Goal: Task Accomplishment & Management: Manage account settings

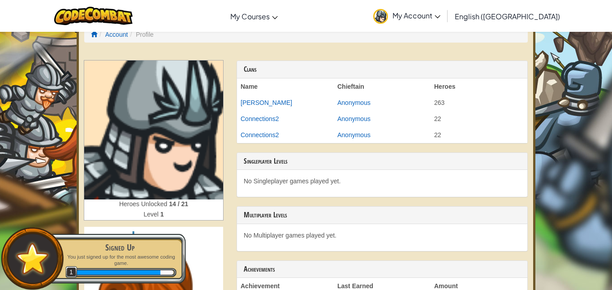
scroll to position [9, 0]
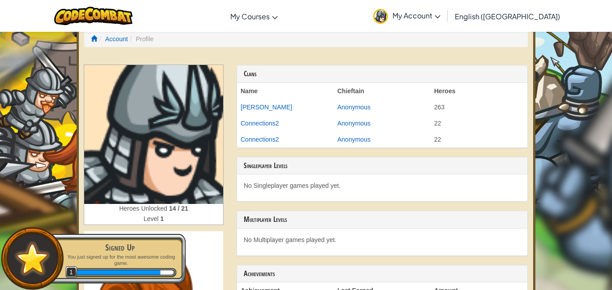
click at [131, 163] on img at bounding box center [153, 134] width 139 height 139
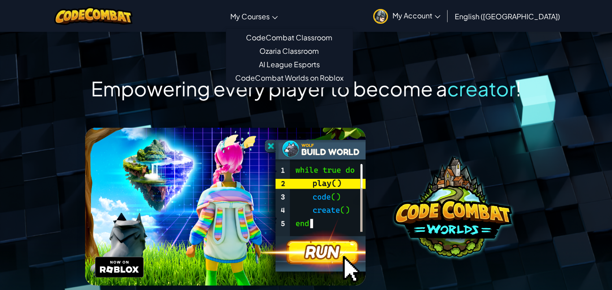
click at [270, 17] on span "My Courses" at bounding box center [249, 16] width 39 height 9
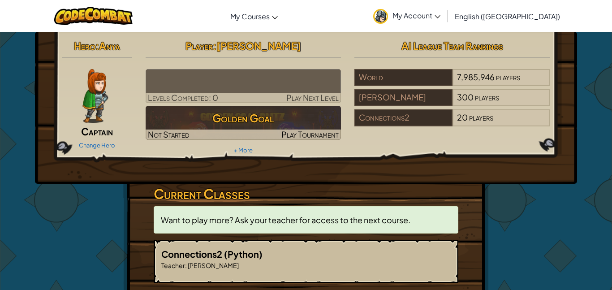
click at [89, 104] on img at bounding box center [95, 96] width 26 height 54
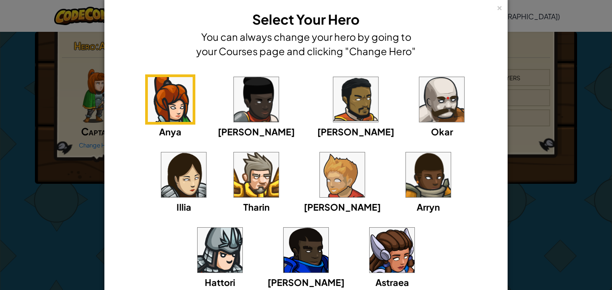
scroll to position [13, 0]
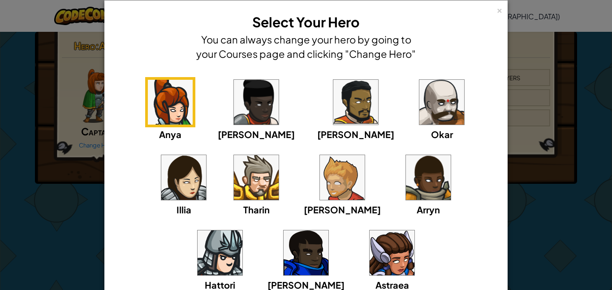
click at [320, 187] on img at bounding box center [342, 177] width 45 height 45
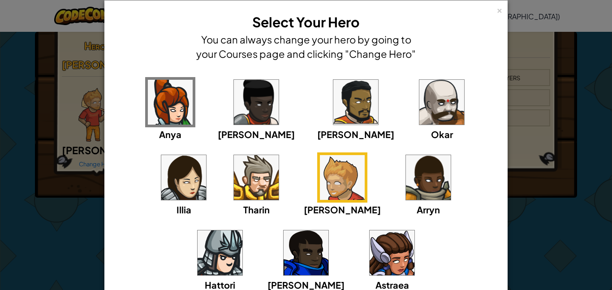
click at [206, 155] on img at bounding box center [183, 177] width 45 height 45
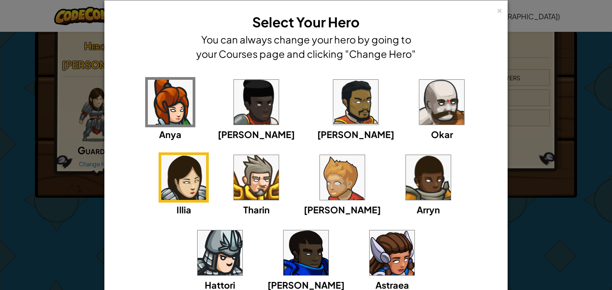
click at [328, 230] on img at bounding box center [306, 252] width 45 height 45
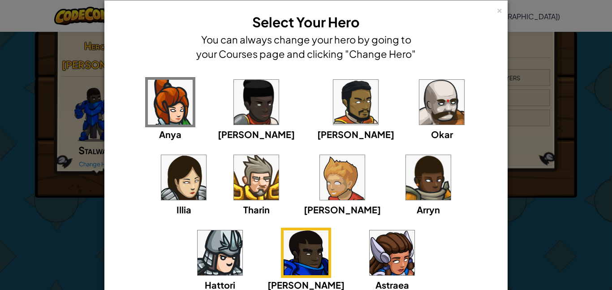
click at [242, 230] on img at bounding box center [220, 252] width 45 height 45
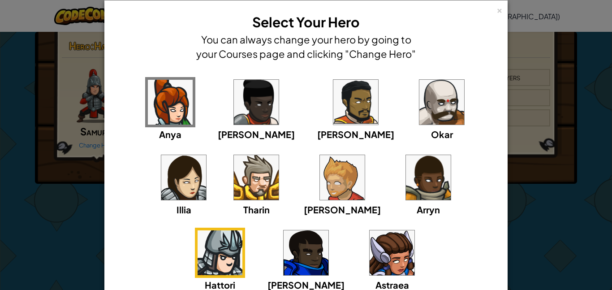
click at [370, 254] on img at bounding box center [392, 252] width 45 height 45
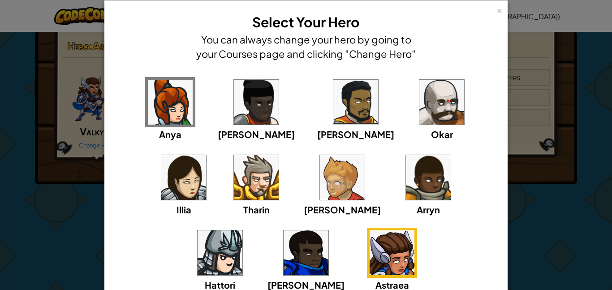
click at [417, 212] on span "Arryn" at bounding box center [428, 209] width 23 height 11
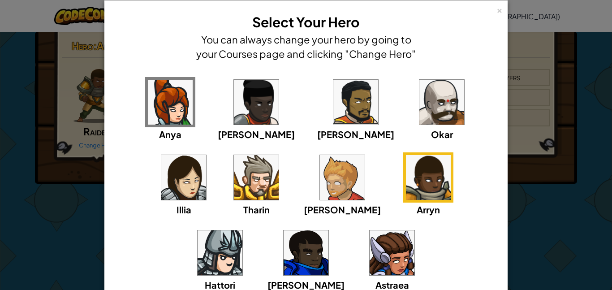
click at [333, 107] on img at bounding box center [355, 102] width 45 height 45
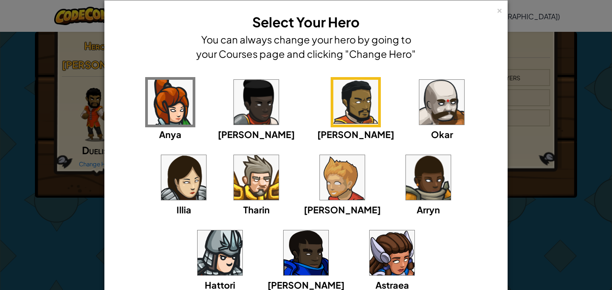
click at [234, 188] on img at bounding box center [256, 177] width 45 height 45
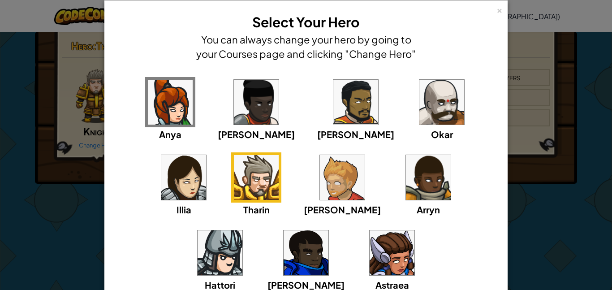
click at [150, 81] on img at bounding box center [170, 102] width 45 height 45
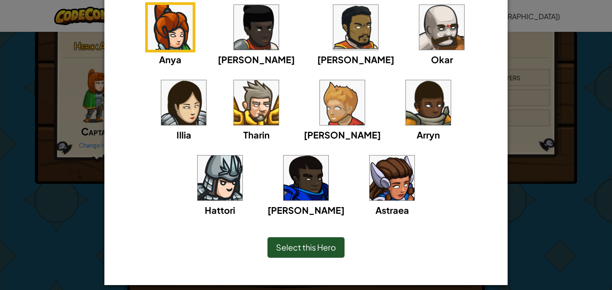
scroll to position [90, 0]
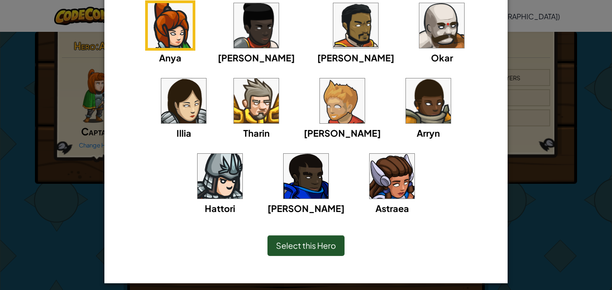
click at [242, 154] on img at bounding box center [220, 176] width 45 height 45
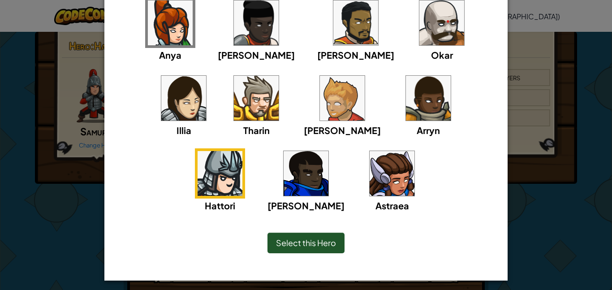
scroll to position [96, 0]
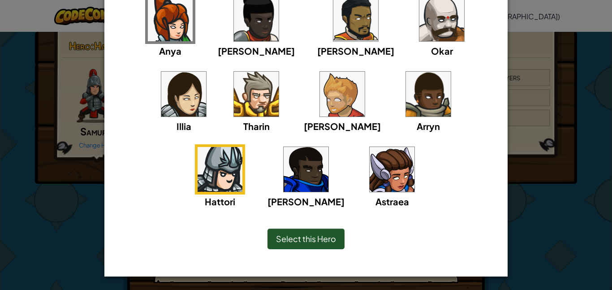
click at [331, 237] on span "Select this Hero" at bounding box center [306, 238] width 60 height 10
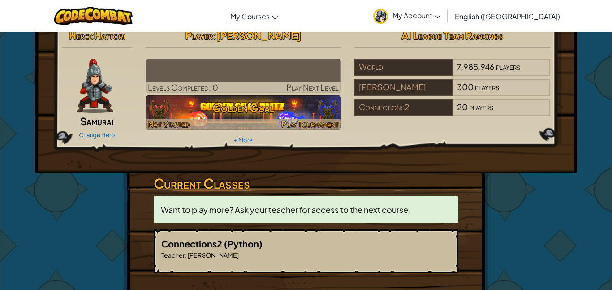
scroll to position [0, 0]
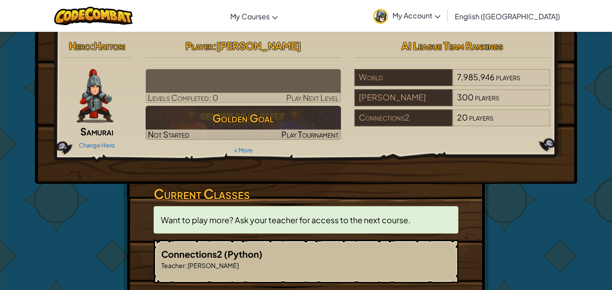
click at [99, 99] on img at bounding box center [95, 96] width 37 height 54
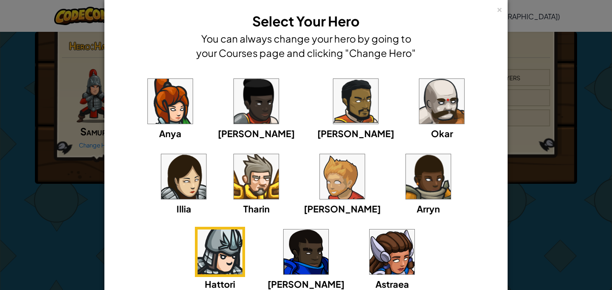
scroll to position [17, 0]
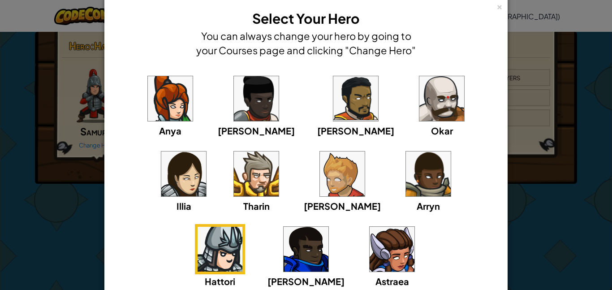
click at [206, 151] on img at bounding box center [183, 173] width 45 height 45
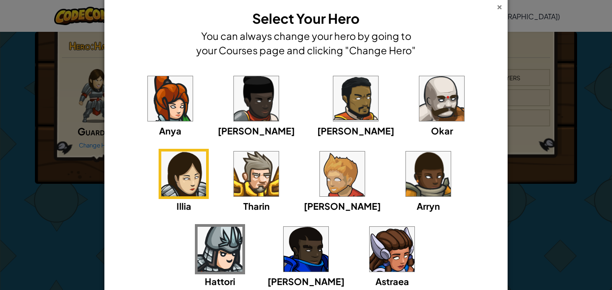
click at [499, 6] on div "×" at bounding box center [499, 5] width 6 height 9
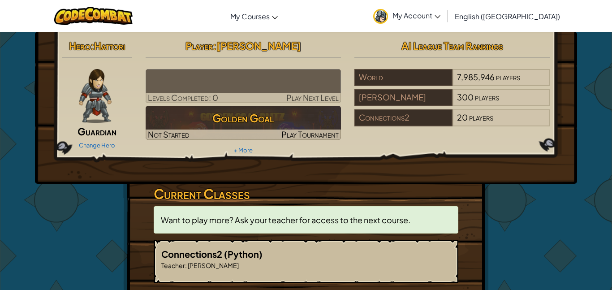
click at [98, 98] on img at bounding box center [95, 96] width 33 height 54
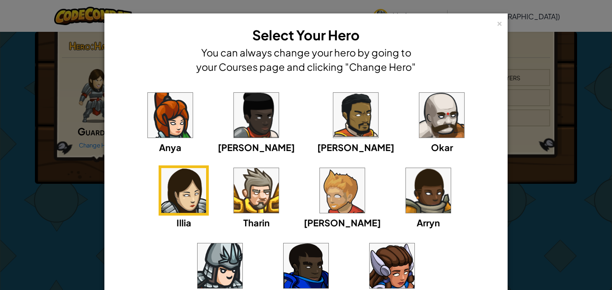
click at [242, 243] on img at bounding box center [220, 265] width 45 height 45
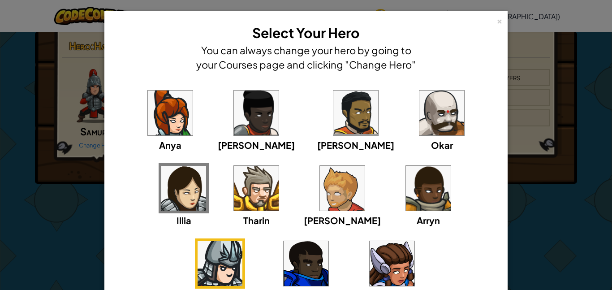
scroll to position [0, 0]
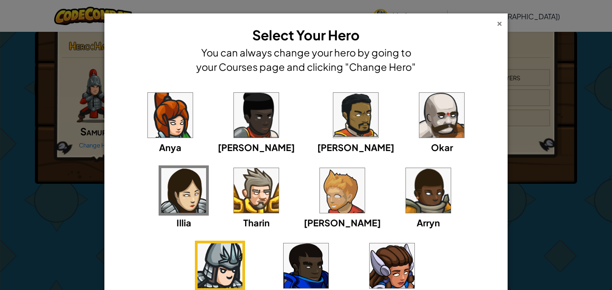
click at [498, 22] on div "×" at bounding box center [499, 21] width 6 height 9
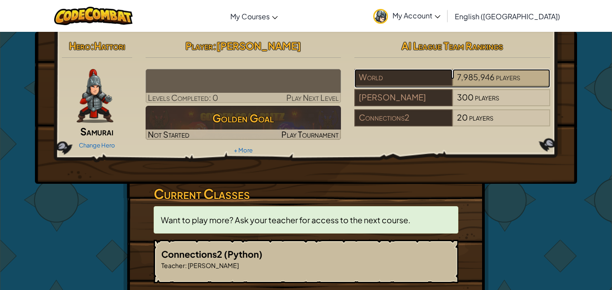
click at [456, 78] on div "7,985,946 players" at bounding box center [501, 77] width 98 height 17
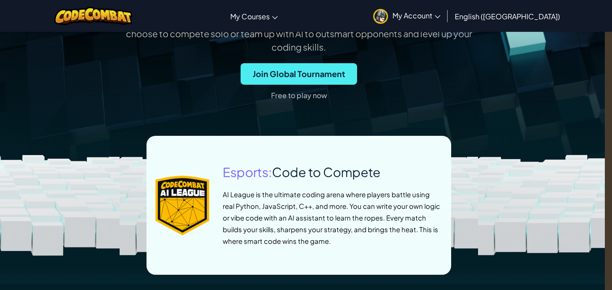
scroll to position [0, 7]
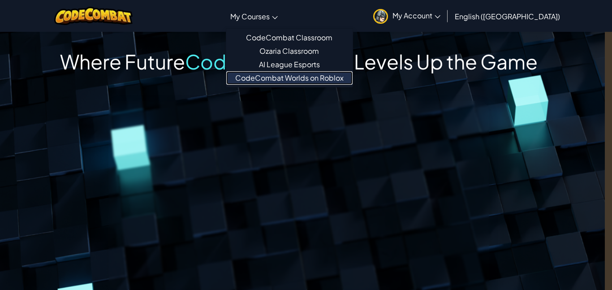
click at [327, 77] on link "CodeCombat Worlds on Roblox" at bounding box center [289, 77] width 126 height 13
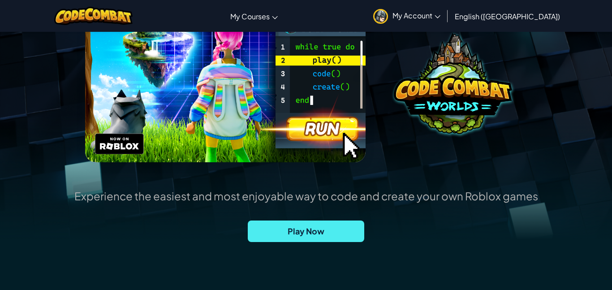
scroll to position [125, 0]
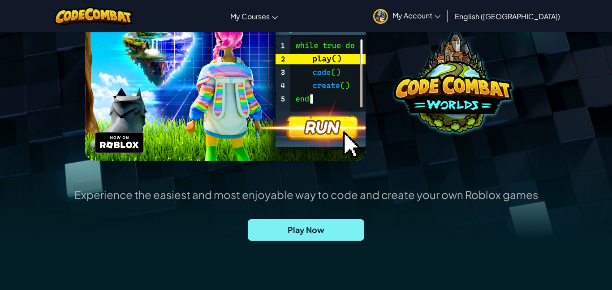
click at [325, 237] on span "Play Now" at bounding box center [306, 230] width 116 height 22
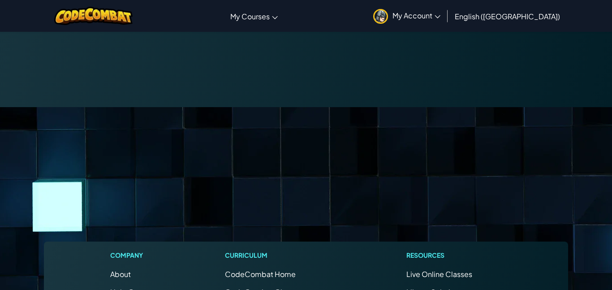
scroll to position [2544, 0]
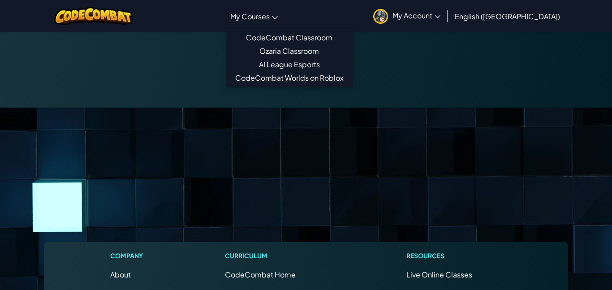
click at [270, 12] on span "My Courses" at bounding box center [249, 16] width 39 height 9
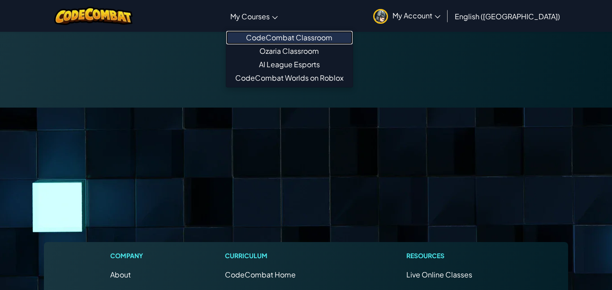
click at [331, 42] on link "CodeCombat Classroom" at bounding box center [289, 37] width 126 height 13
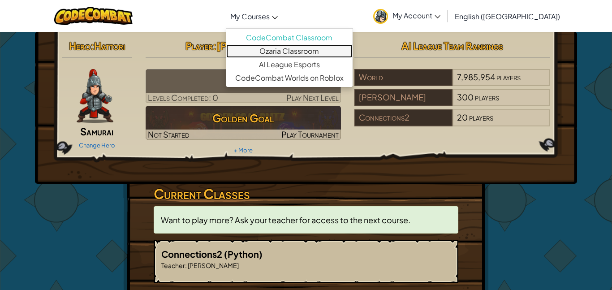
click at [321, 52] on link "Ozaria Classroom" at bounding box center [289, 50] width 126 height 13
